Goal: Find specific page/section: Locate item on page

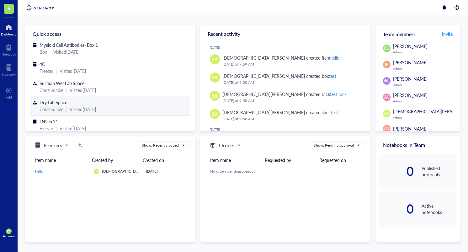
scroll to position [27, 0]
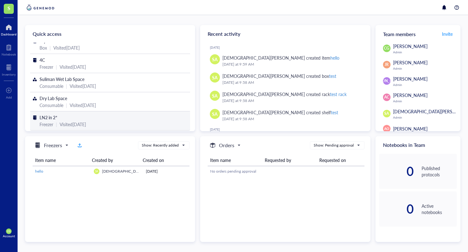
click at [59, 116] on div "LN2 in 2*" at bounding box center [110, 117] width 141 height 7
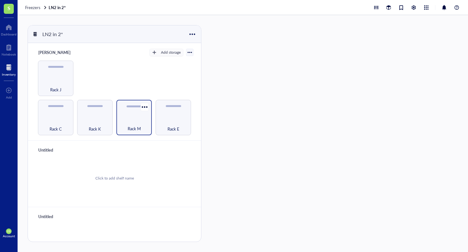
click at [138, 123] on div "Rack M" at bounding box center [134, 125] width 29 height 14
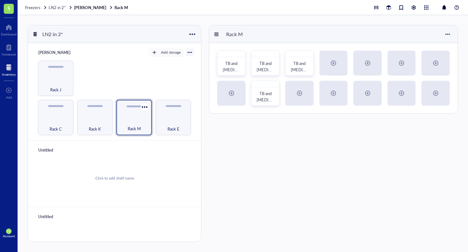
click at [142, 119] on div "Rack M" at bounding box center [134, 125] width 29 height 14
click at [176, 120] on div "Rack E" at bounding box center [173, 125] width 29 height 14
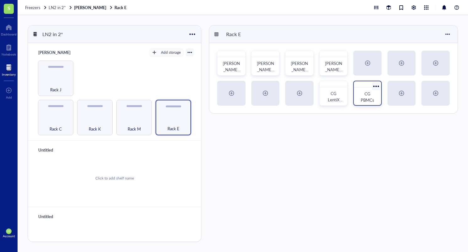
click at [367, 100] on span "CG PBMCs" at bounding box center [367, 97] width 13 height 12
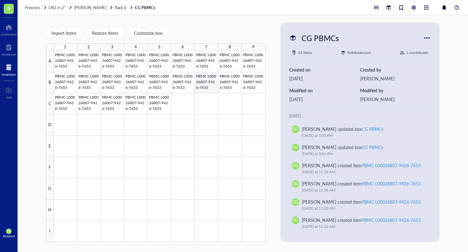
click at [209, 79] on div at bounding box center [160, 146] width 212 height 191
